Goal: Use online tool/utility: Utilize a website feature to perform a specific function

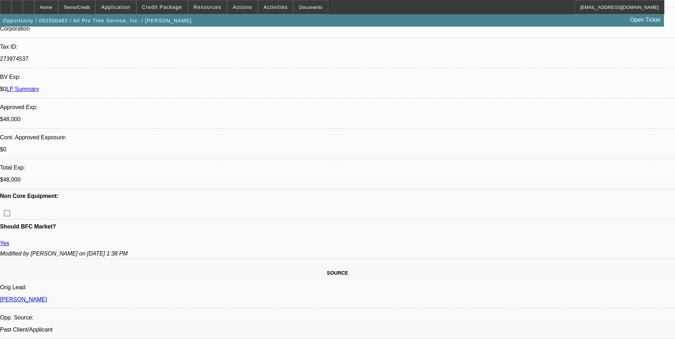
select select "0"
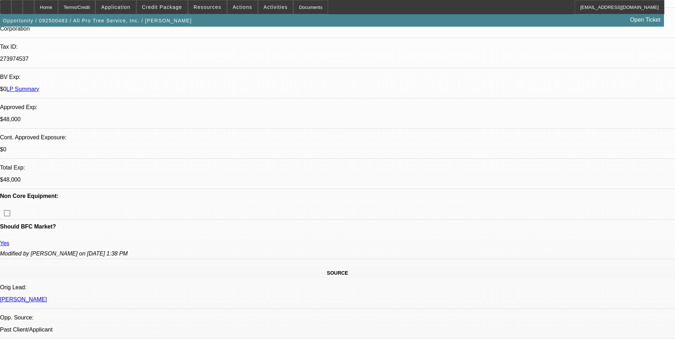
select select "0"
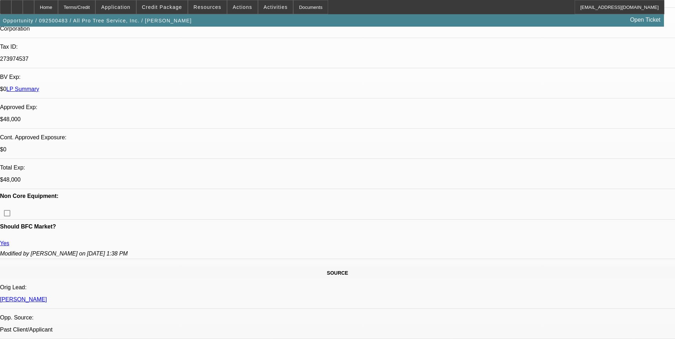
select select "0"
select select "1"
select select "6"
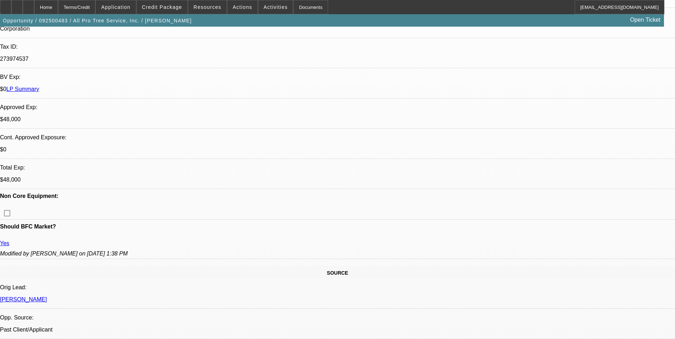
select select "1"
select select "6"
select select "1"
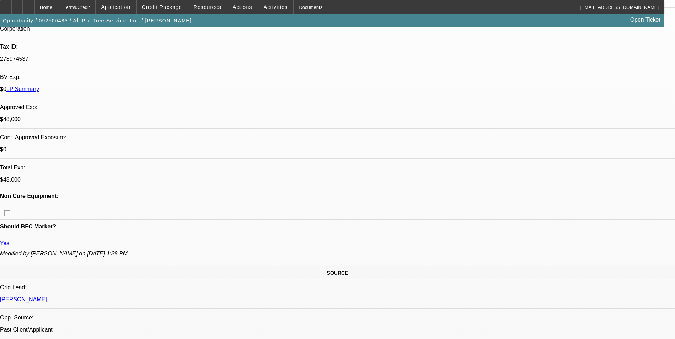
select select "6"
select select "1"
select select "6"
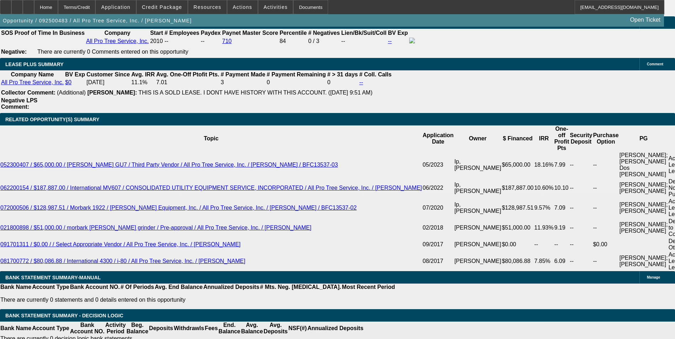
scroll to position [1251, 0]
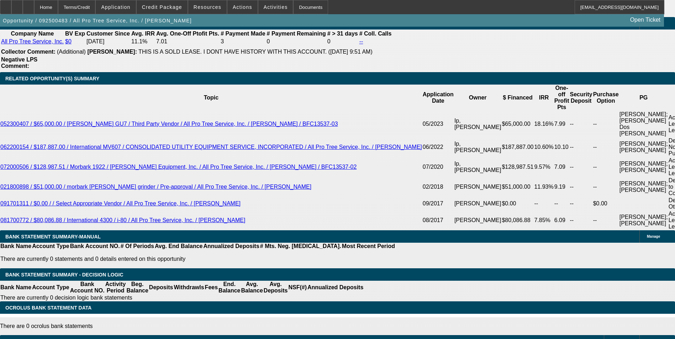
drag, startPoint x: 151, startPoint y: 79, endPoint x: 167, endPoint y: 79, distance: 15.7
type input "1"
type input "UNKNOWN"
type input "15"
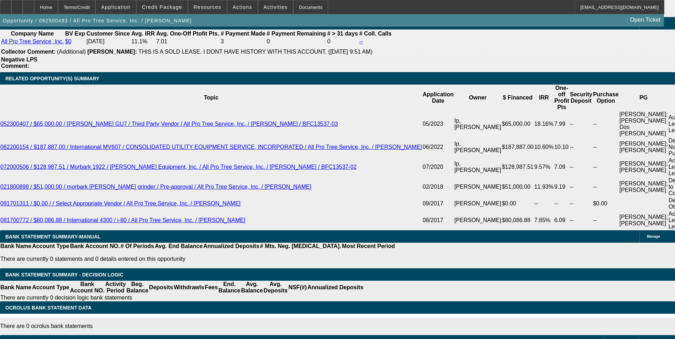
type input "$1,424.91"
type input "15.5"
type input "$1,436.96"
type input "15.5"
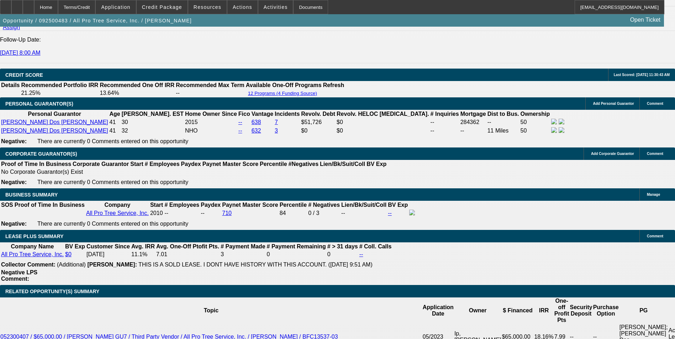
scroll to position [1037, 0]
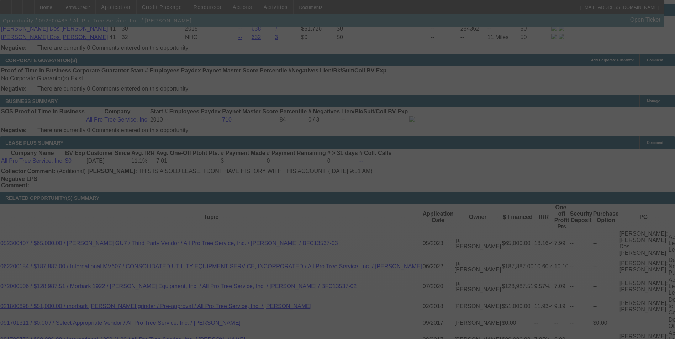
scroll to position [1144, 0]
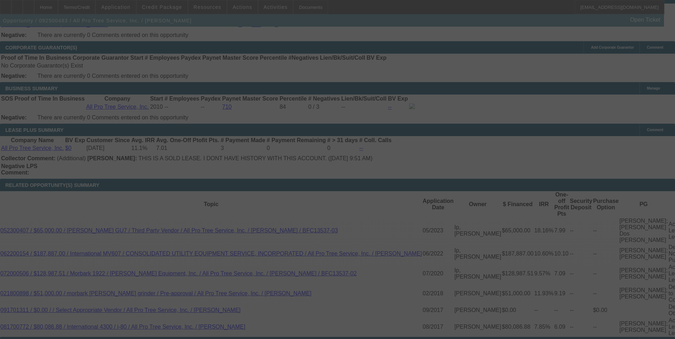
select select "0"
select select "6"
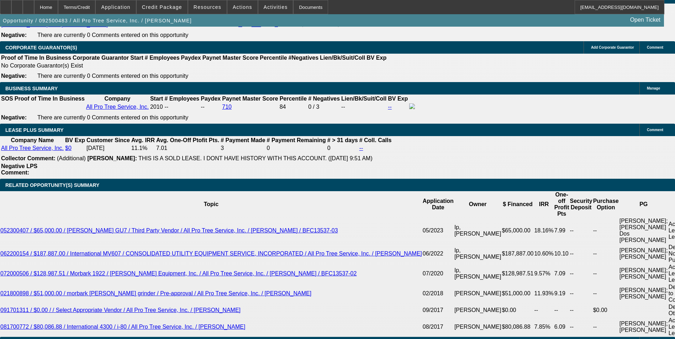
drag, startPoint x: 107, startPoint y: 184, endPoint x: 152, endPoint y: 184, distance: 44.1
type input "14"
type input "UNKNOWN"
type input "1437"
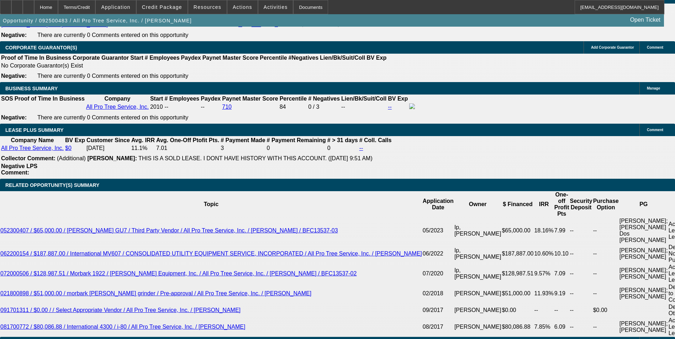
type input "15.5"
type input "$1,437.00"
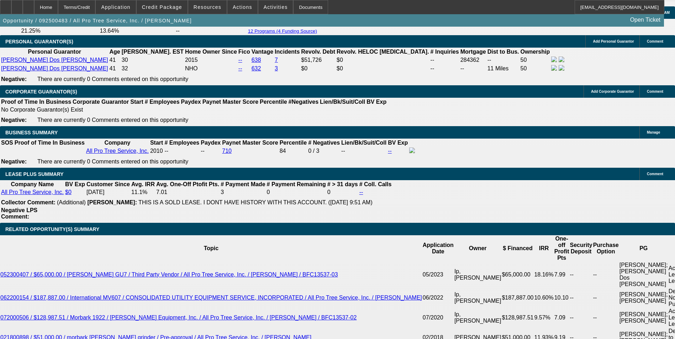
scroll to position [1037, 0]
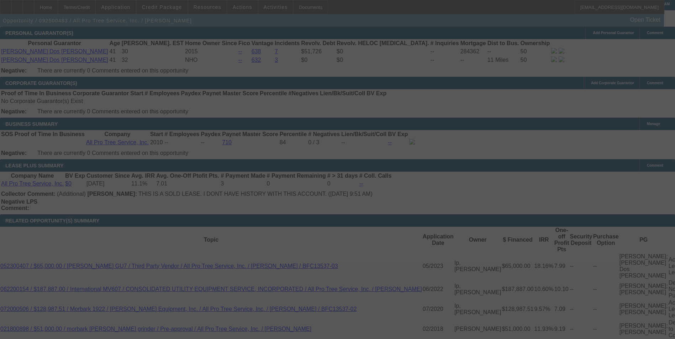
scroll to position [1144, 0]
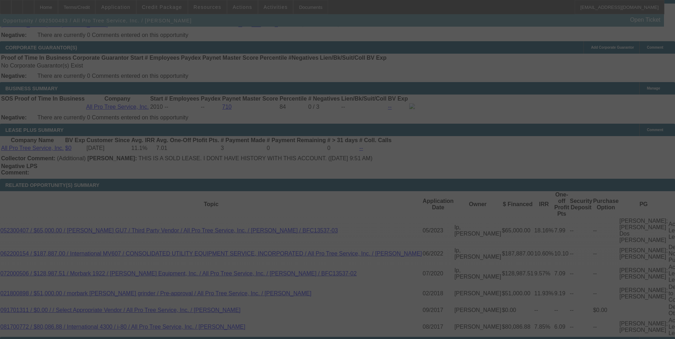
select select "0"
select select "6"
